Goal: Task Accomplishment & Management: Manage account settings

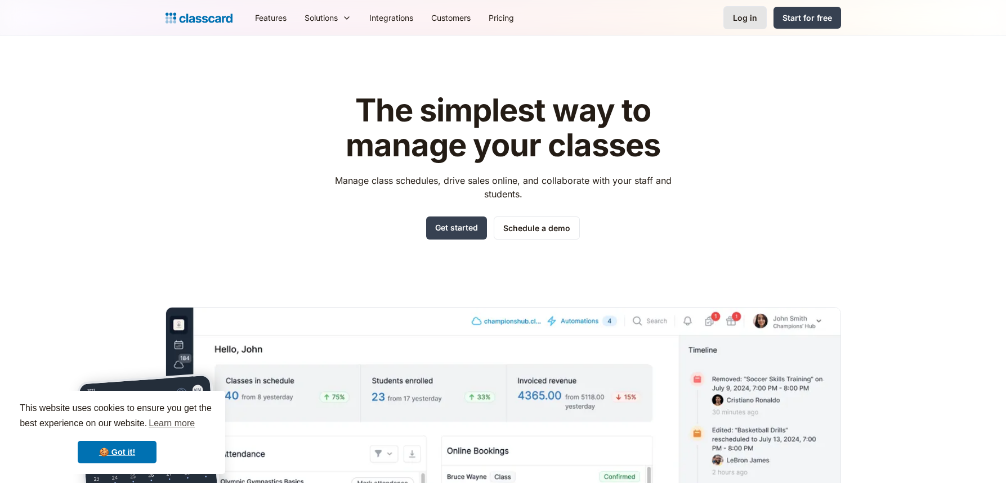
click at [743, 24] on link "Log in" at bounding box center [744, 17] width 43 height 23
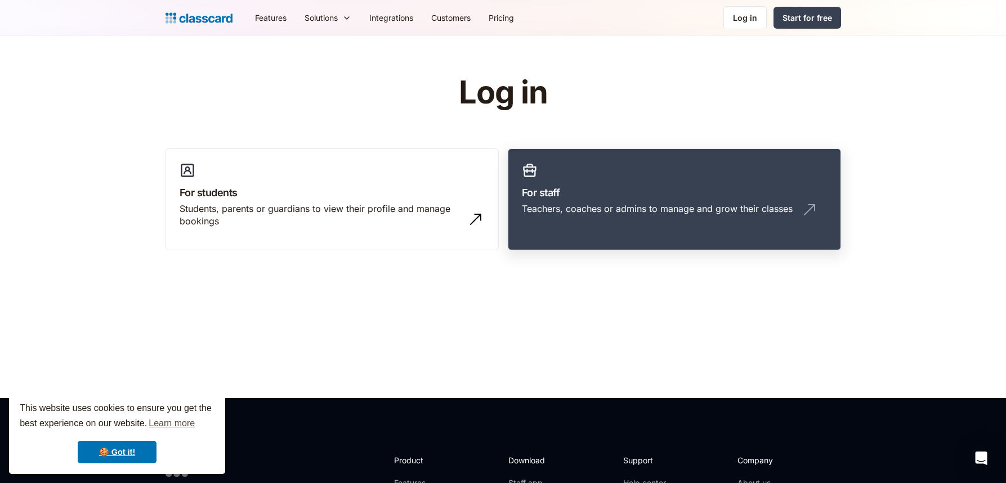
click at [679, 187] on h3 "For staff" at bounding box center [674, 192] width 305 height 15
